Goal: Navigation & Orientation: Go to known website

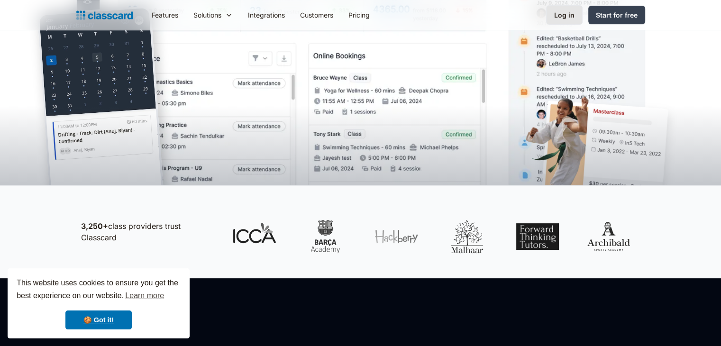
click at [564, 18] on div "Log in" at bounding box center [564, 15] width 20 height 10
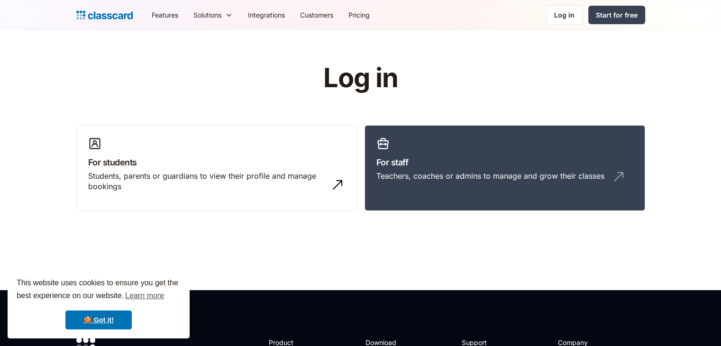
click at [500, 205] on link "For staff Teachers, coaches or admins to manage and grow their classes" at bounding box center [505, 168] width 281 height 86
